Goal: Task Accomplishment & Management: Use online tool/utility

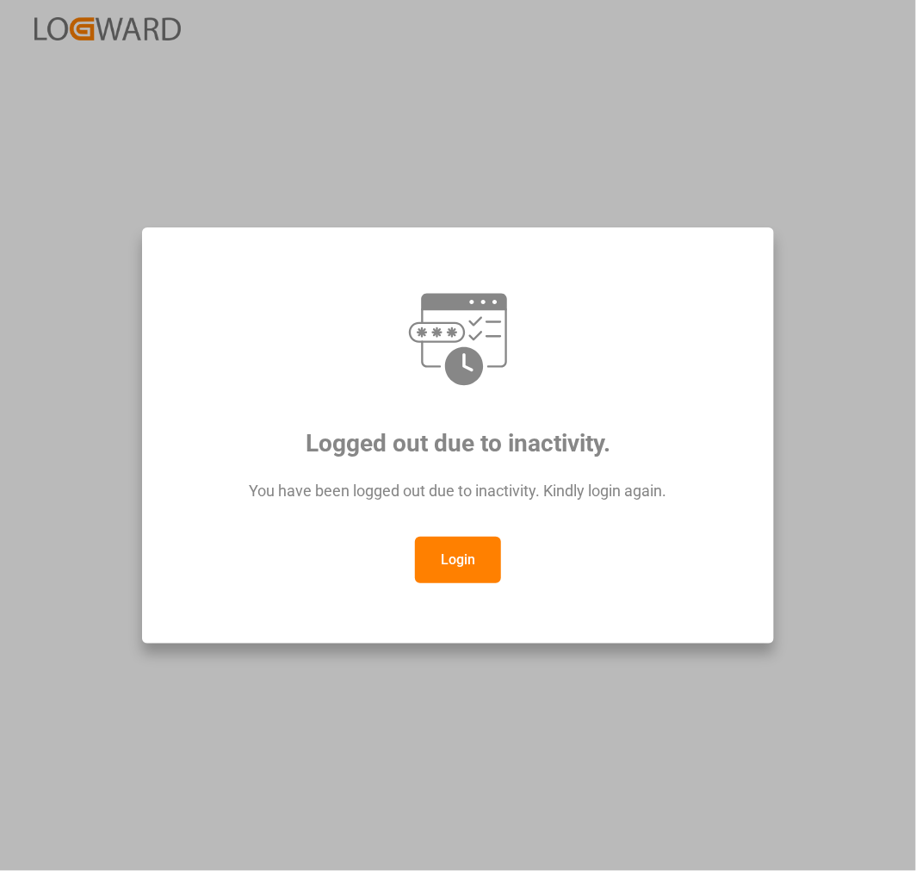
click at [459, 556] on button "Login" at bounding box center [458, 560] width 86 height 47
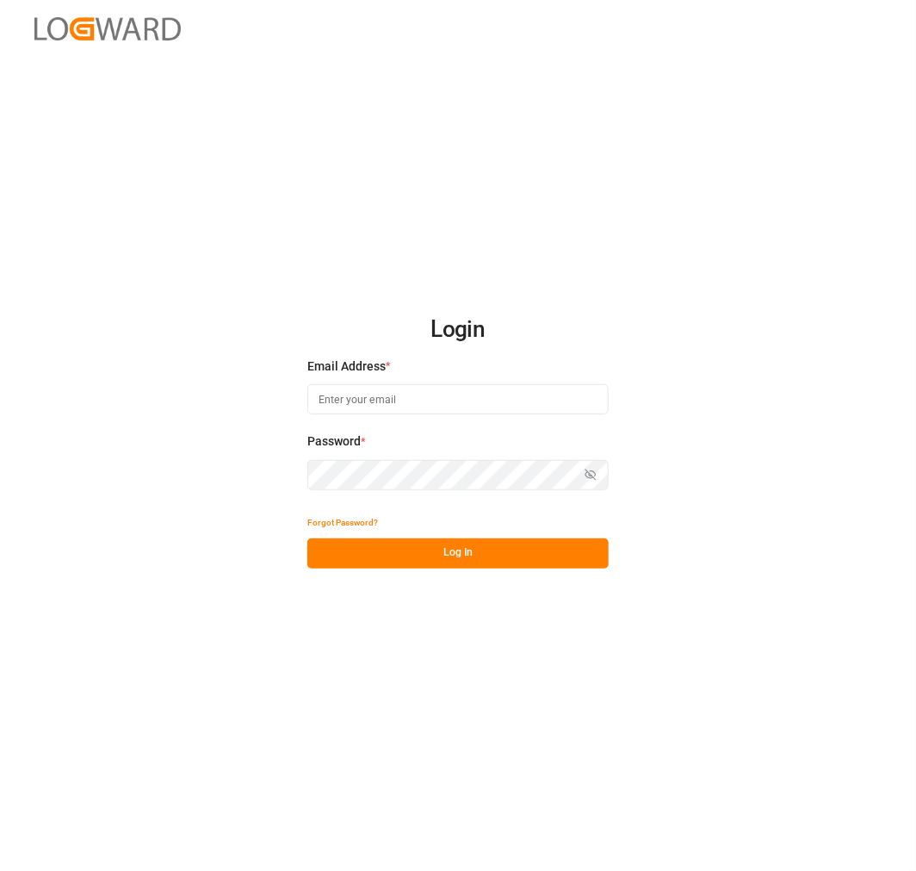
click at [434, 403] on input at bounding box center [457, 399] width 301 height 30
type input "nancy.cervantes@leschaco.com"
click at [539, 564] on button "Log In" at bounding box center [457, 553] width 301 height 30
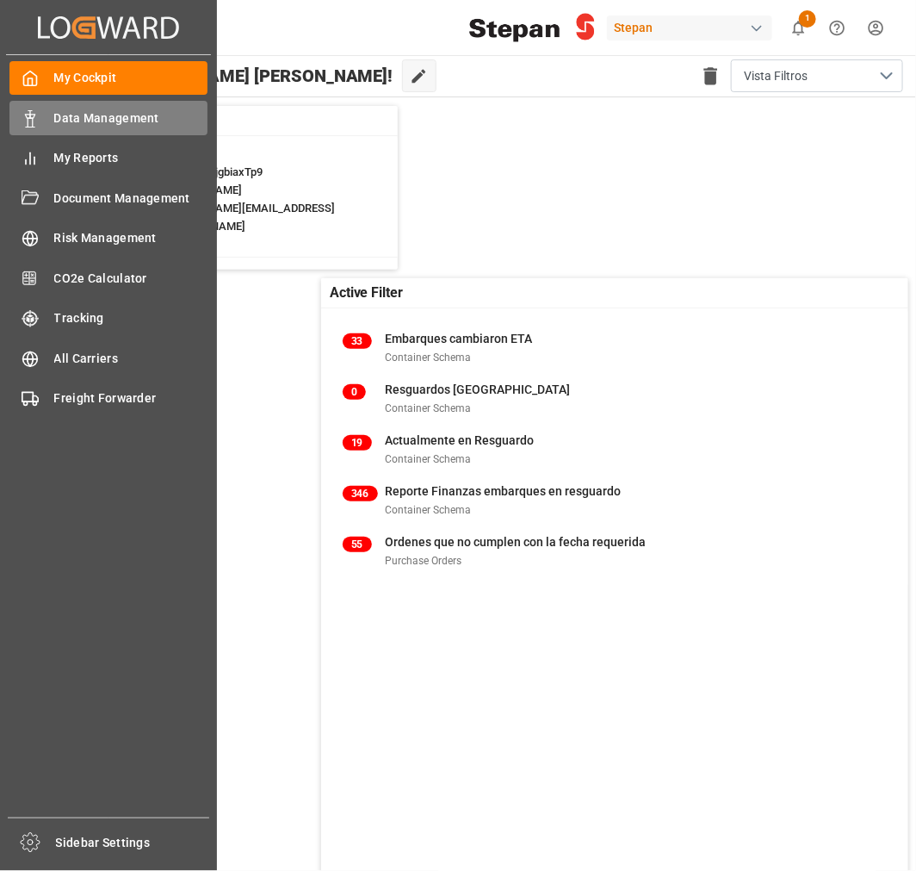
click at [59, 118] on span "Data Management" at bounding box center [131, 118] width 154 height 18
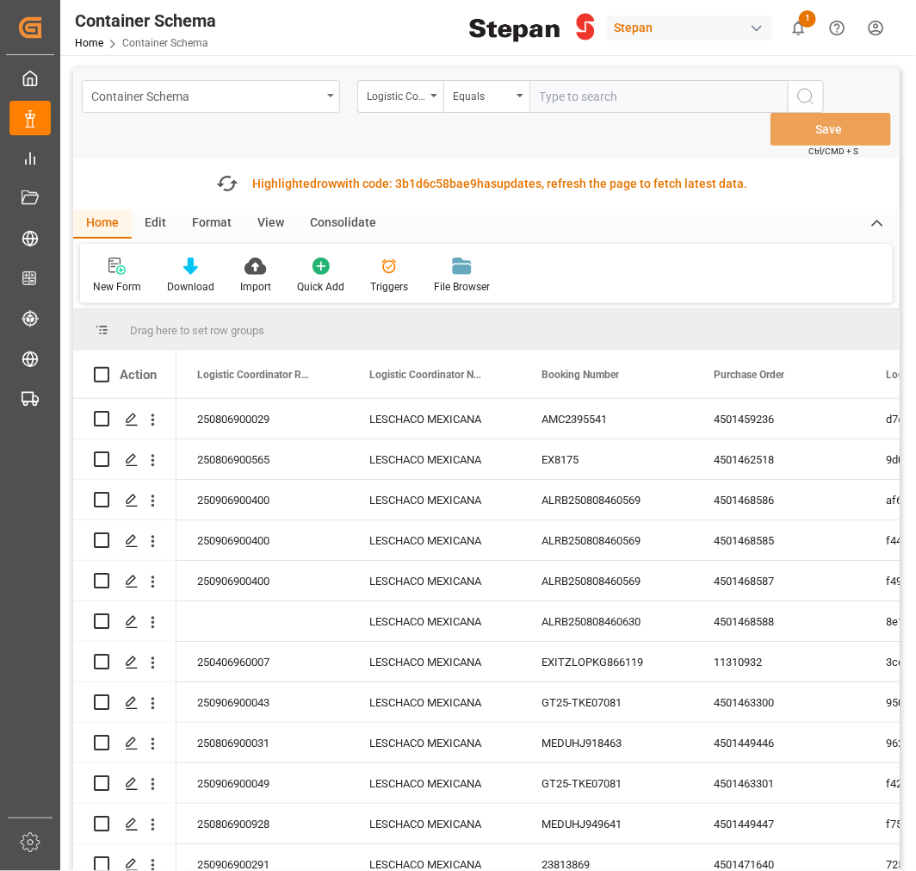
click at [183, 95] on div "Container Schema" at bounding box center [206, 95] width 230 height 22
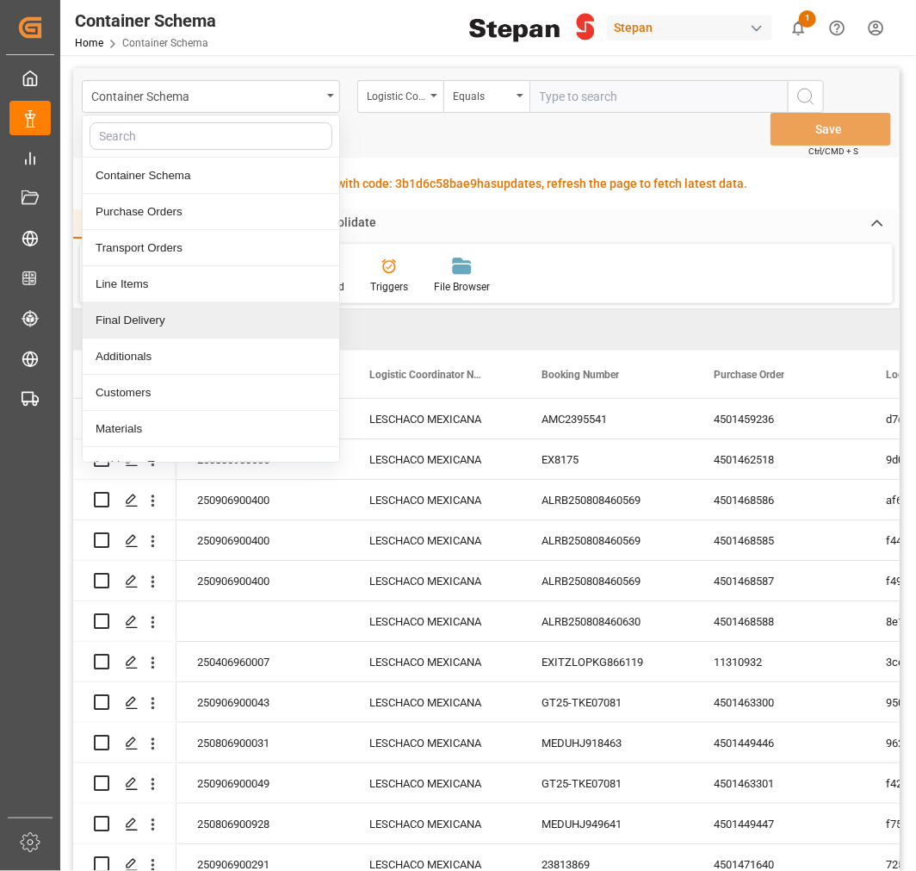
click at [145, 332] on div "Final Delivery" at bounding box center [211, 320] width 257 height 36
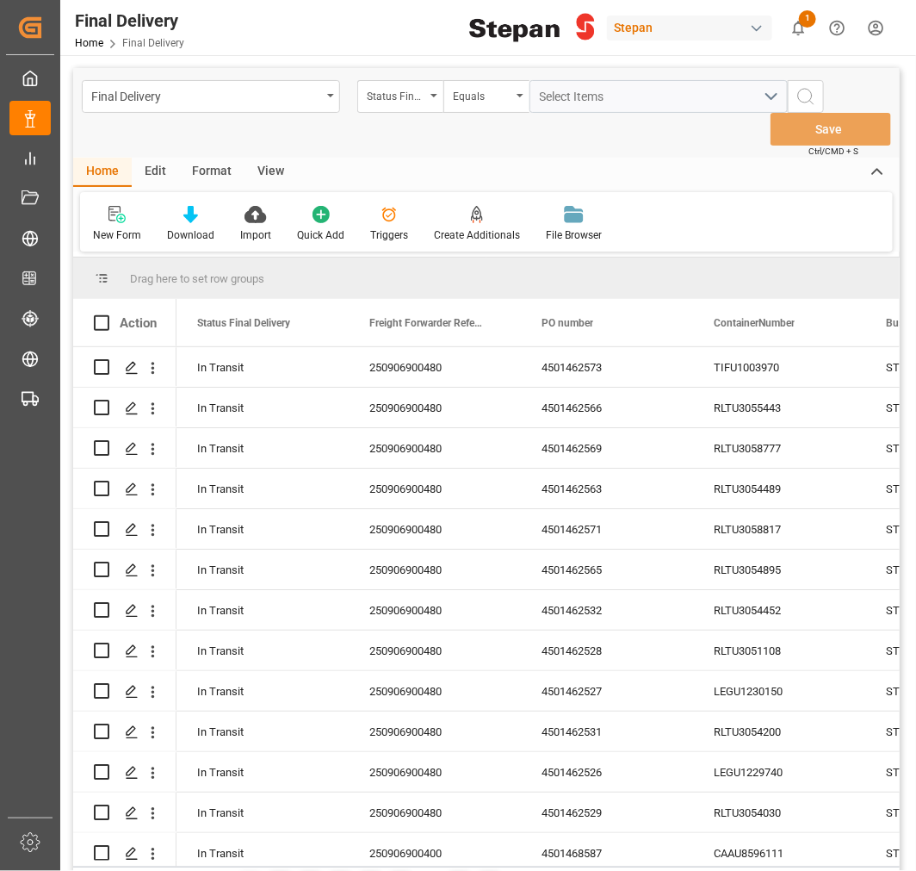
click at [144, 162] on div "Edit" at bounding box center [155, 172] width 47 height 29
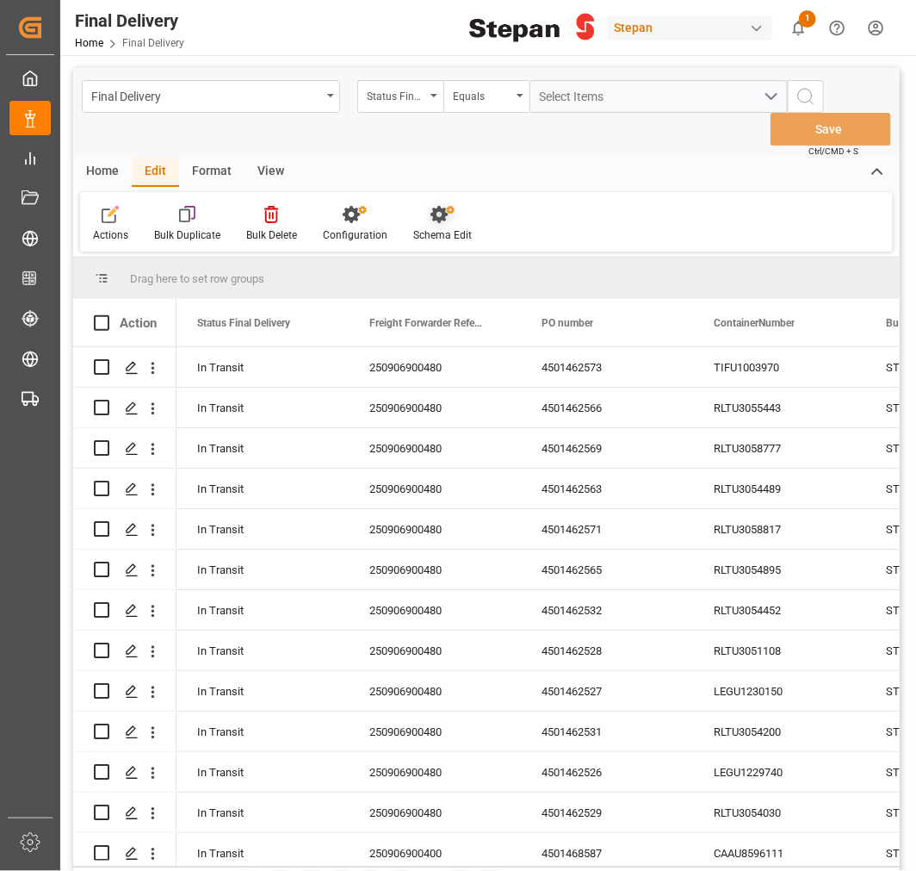
click at [449, 225] on div "Schema Edit" at bounding box center [443, 224] width 84 height 38
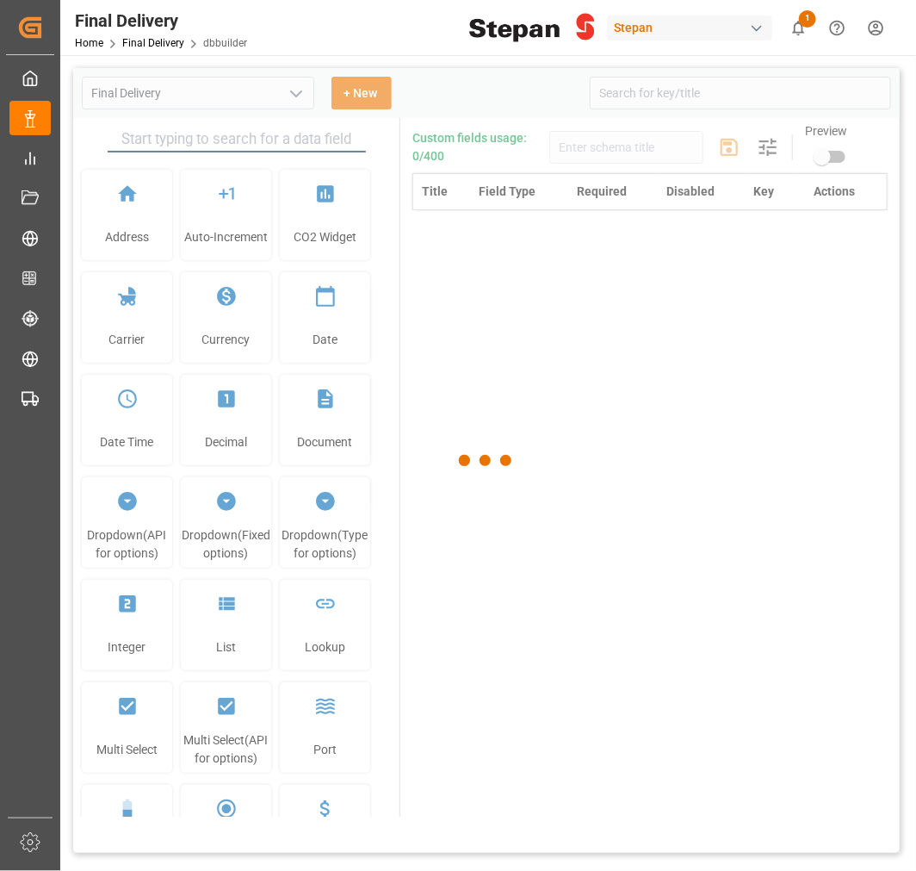
type input "Final Delivery"
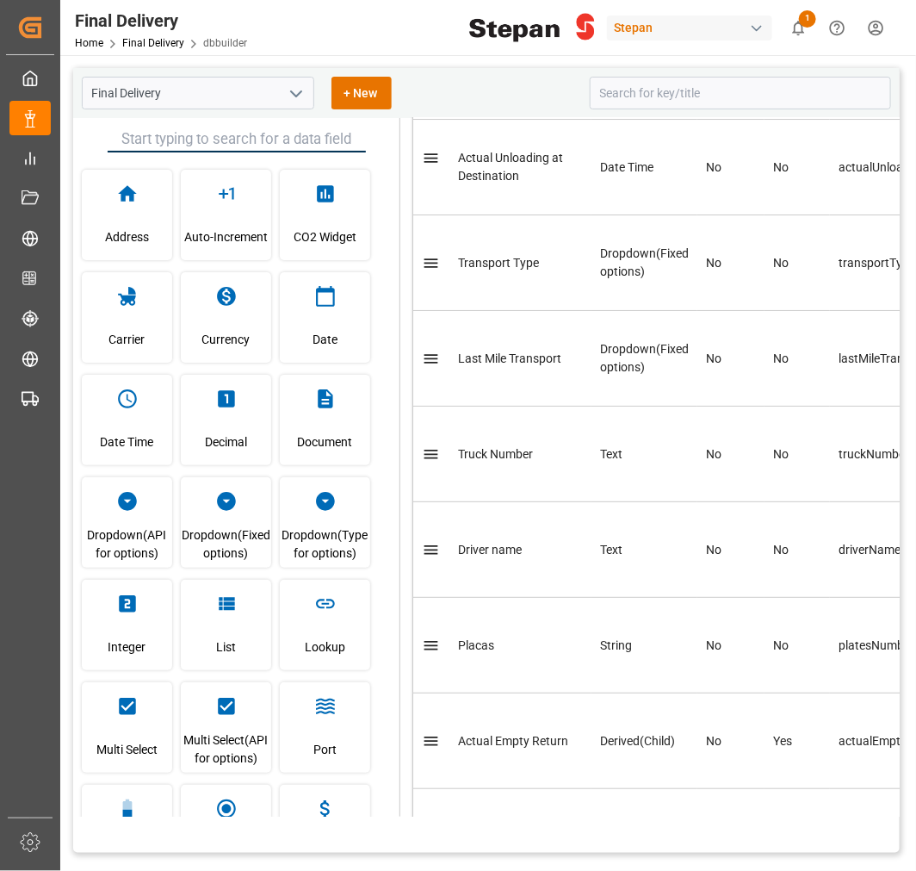
scroll to position [2009, 0]
